Goal: Navigation & Orientation: Find specific page/section

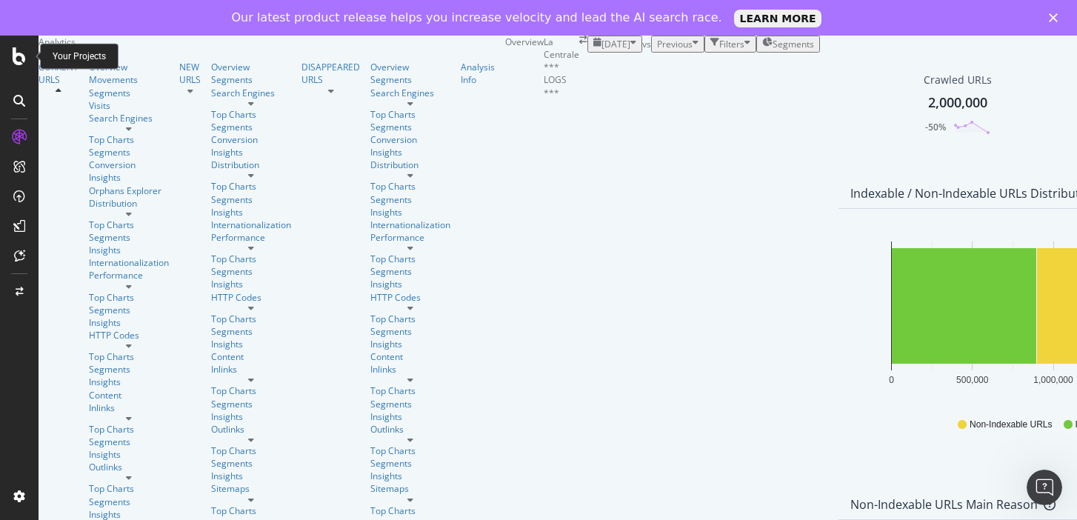
click at [20, 61] on icon at bounding box center [19, 56] width 13 height 18
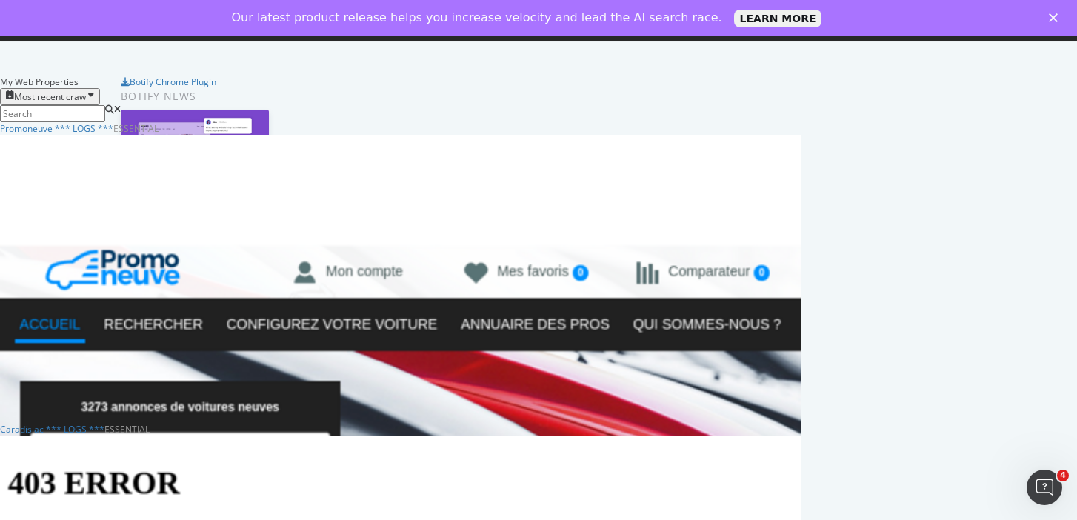
scroll to position [543, 0]
